Goal: Task Accomplishment & Management: Manage account settings

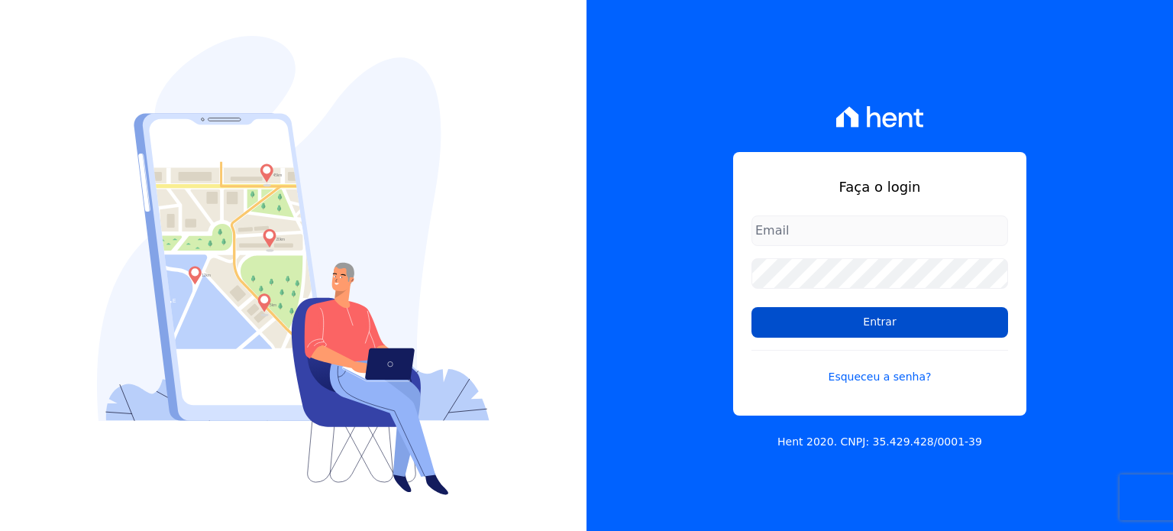
type input "[EMAIL_ADDRESS][DOMAIN_NAME]"
click at [905, 320] on input "Entrar" at bounding box center [879, 322] width 257 height 31
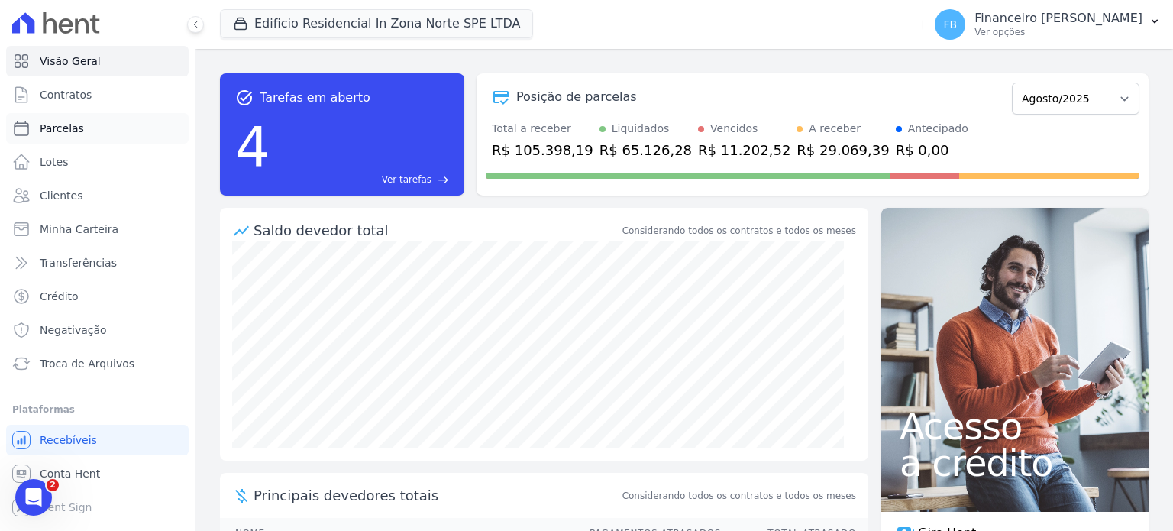
click at [107, 134] on link "Parcelas" at bounding box center [97, 128] width 182 height 31
select select
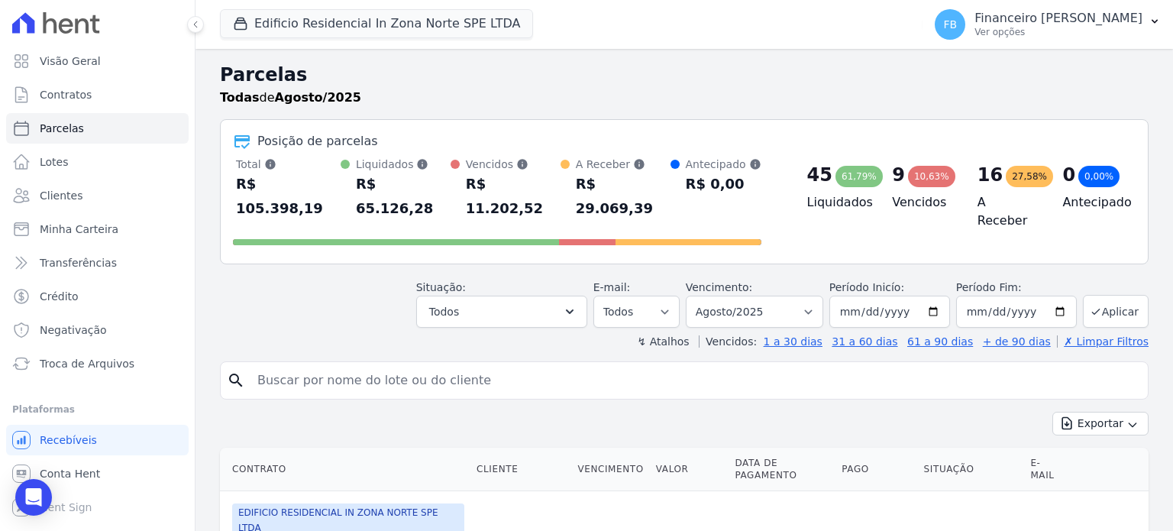
click at [446, 365] on input "search" at bounding box center [694, 380] width 893 height 31
type input "[PERSON_NAME]"
select select
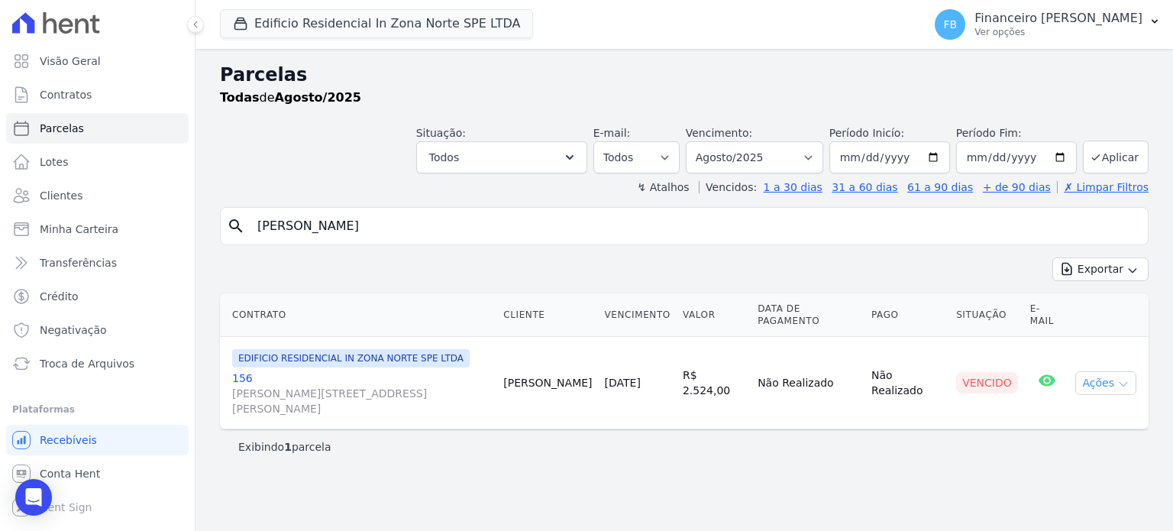
click at [1115, 371] on button "Ações" at bounding box center [1105, 383] width 61 height 24
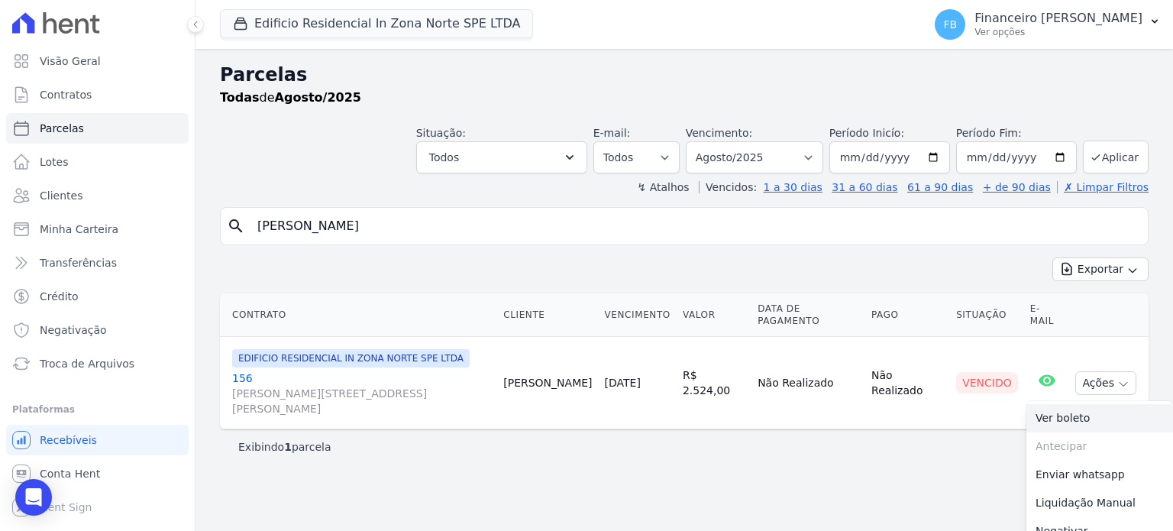
click at [1068, 404] on link "Ver boleto" at bounding box center [1099, 418] width 147 height 28
click at [246, 370] on link "[GEOGRAPHIC_DATA][PERSON_NAME][STREET_ADDRESS][PERSON_NAME][GEOGRAPHIC_DATA]" at bounding box center [361, 393] width 259 height 46
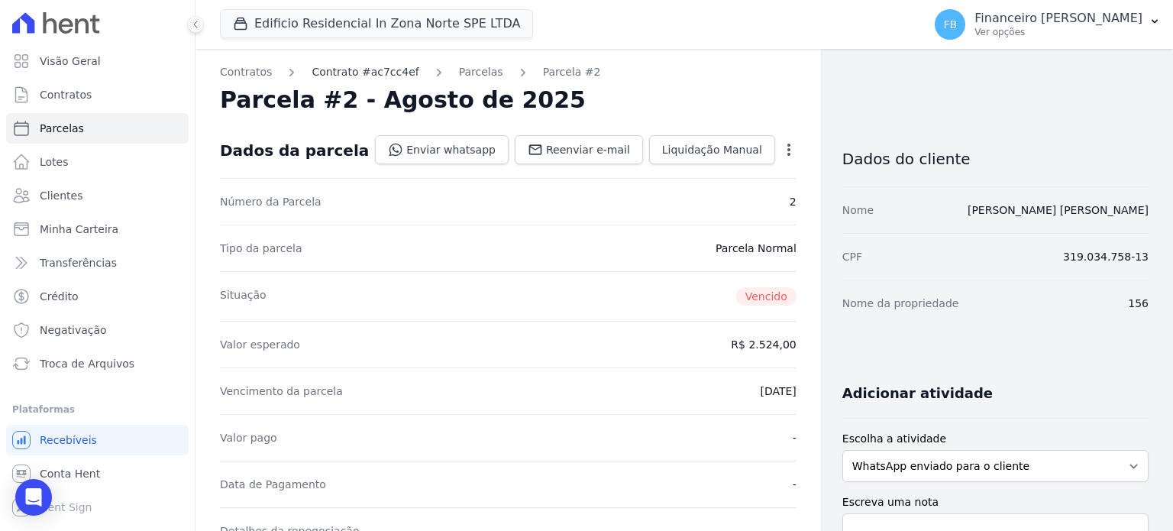
click at [349, 70] on link "Contrato #ac7cc4ef" at bounding box center [364, 72] width 107 height 16
